Goal: Task Accomplishment & Management: Manage account settings

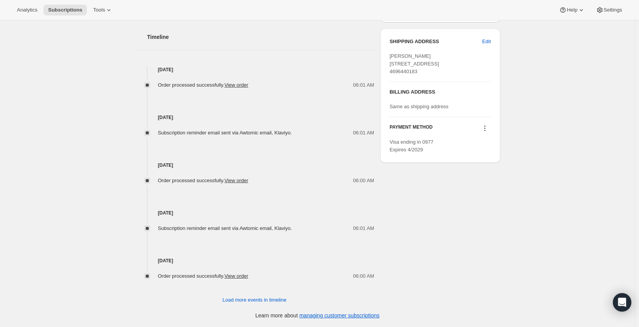
scroll to position [39, 0]
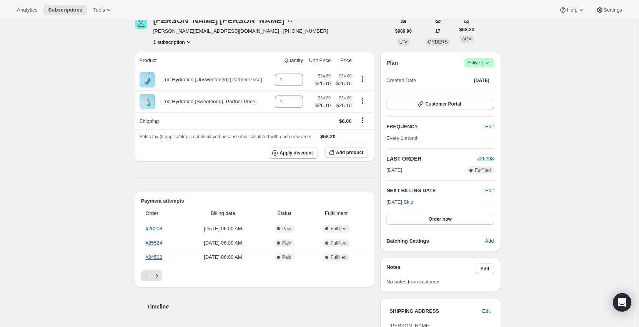
click at [489, 60] on icon at bounding box center [488, 63] width 8 height 8
click at [546, 56] on div "Subscription #15023833399. This page is ready Subscription #15023833399 Success…" at bounding box center [317, 288] width 635 height 615
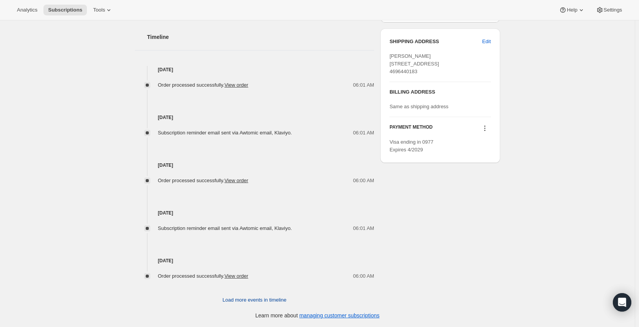
click at [256, 298] on span "Load more events in timeline" at bounding box center [255, 300] width 64 height 8
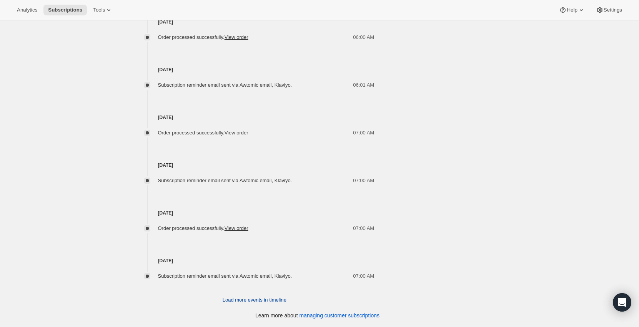
click at [245, 299] on span "Load more events in timeline" at bounding box center [255, 300] width 64 height 8
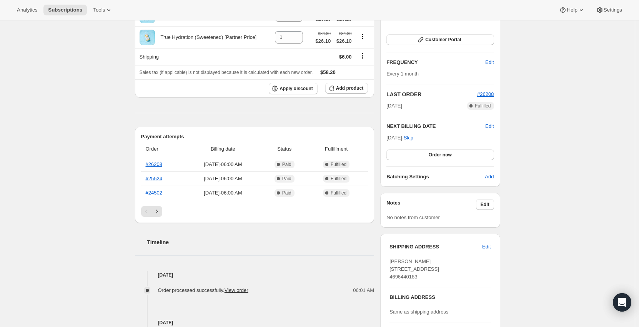
scroll to position [0, 0]
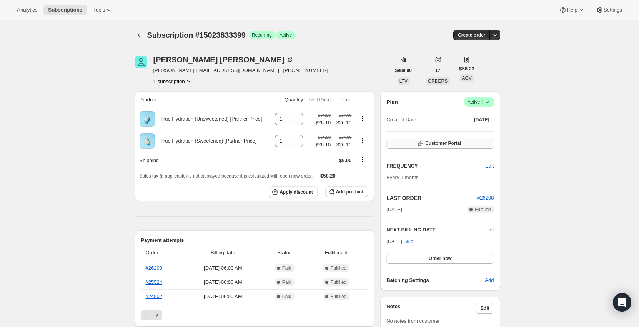
click at [441, 140] on button "Customer Portal" at bounding box center [440, 143] width 107 height 11
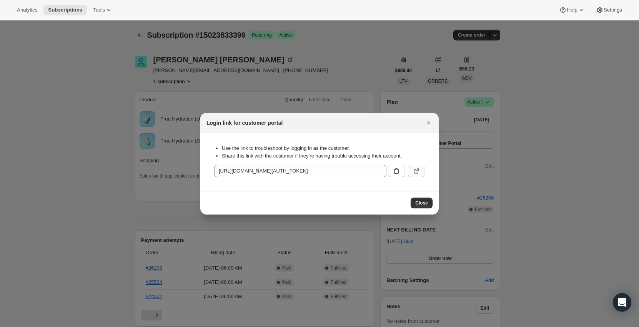
click at [413, 168] on icon ":rc3:" at bounding box center [417, 171] width 8 height 8
